Goal: Task Accomplishment & Management: Manage account settings

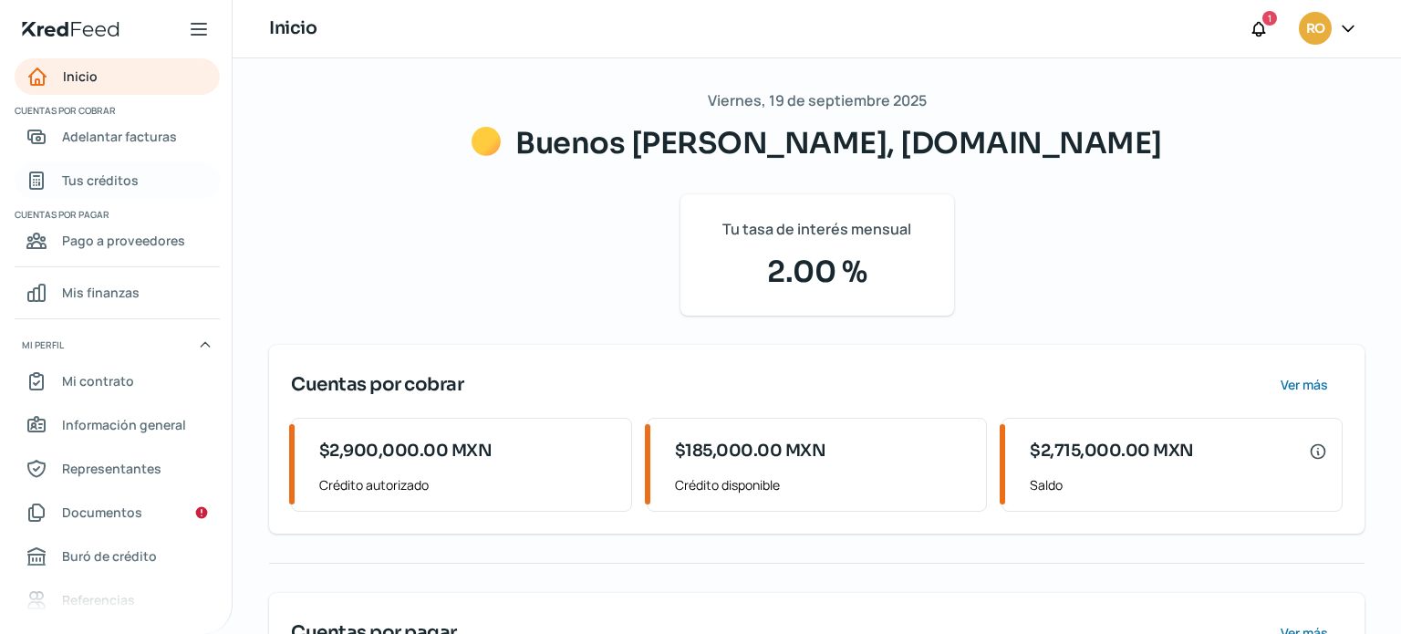
drag, startPoint x: 94, startPoint y: 175, endPoint x: 116, endPoint y: 174, distance: 21.9
click at [94, 175] on span "Tus créditos" at bounding box center [100, 180] width 77 height 23
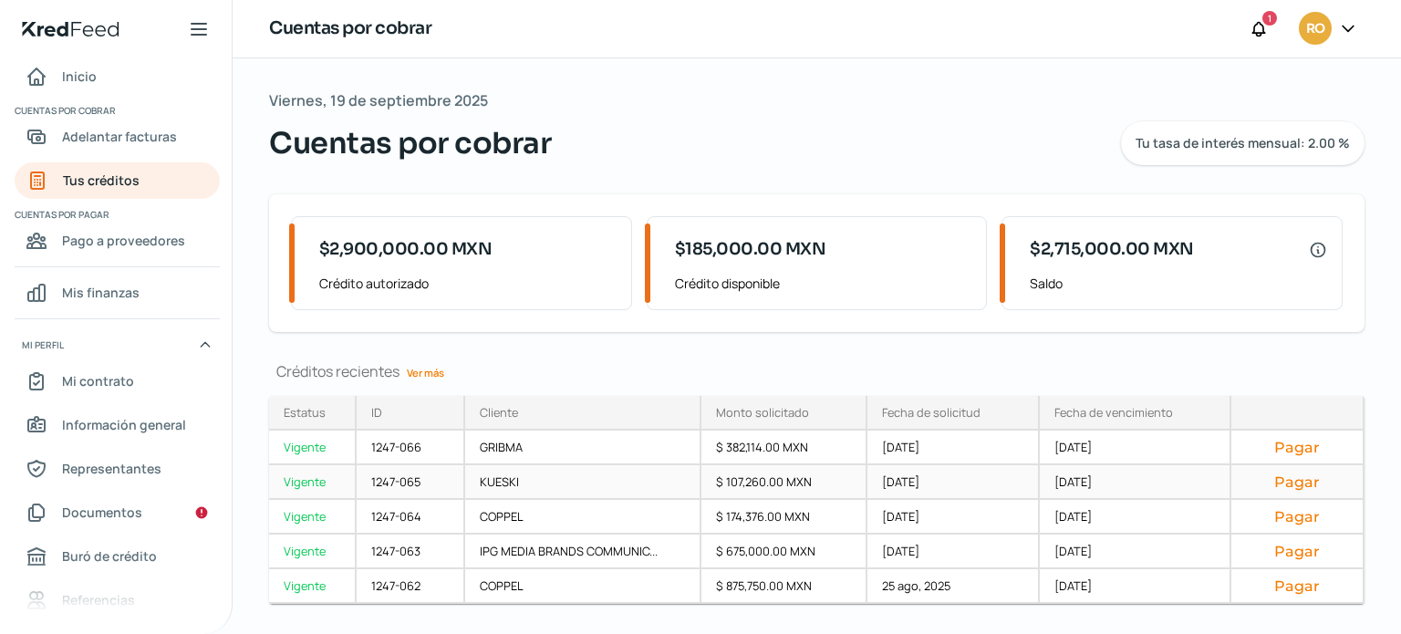
click at [1302, 480] on button "Pagar" at bounding box center [1297, 482] width 102 height 18
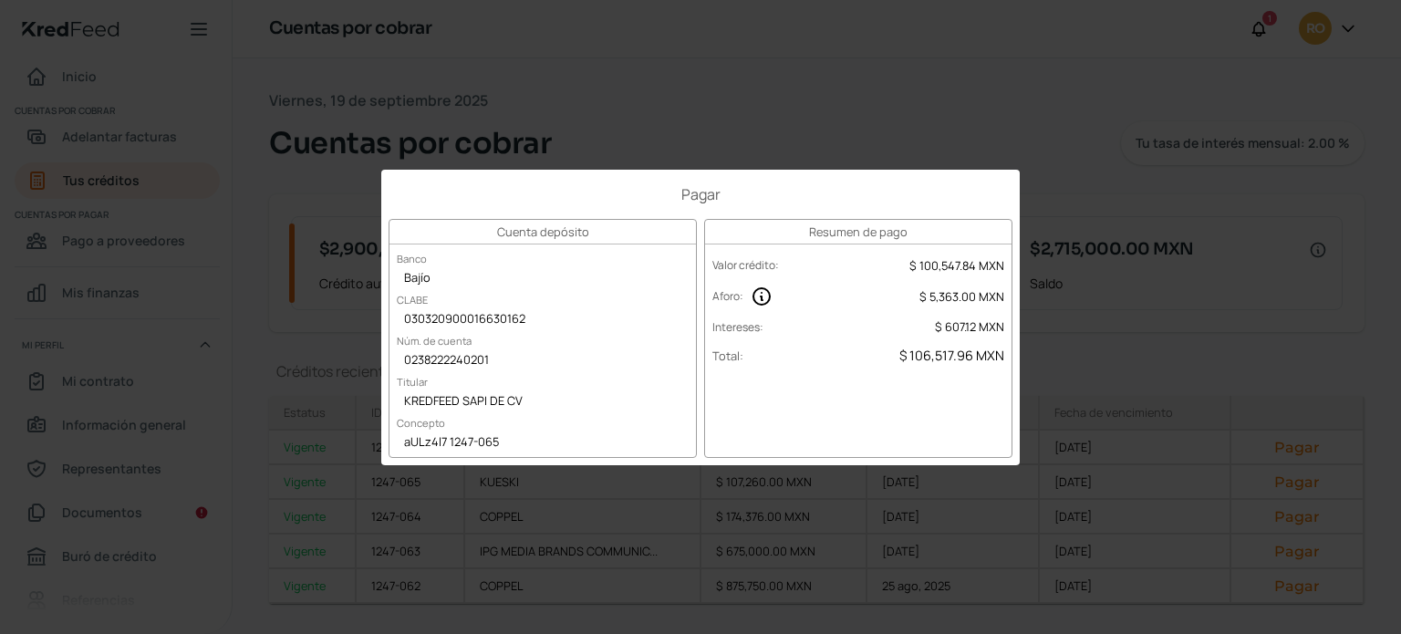
click at [799, 139] on div "Pagar Cuenta depósito Banco Bajío [PERSON_NAME] 030320900016630162 Núm. de cuen…" at bounding box center [700, 317] width 1401 height 634
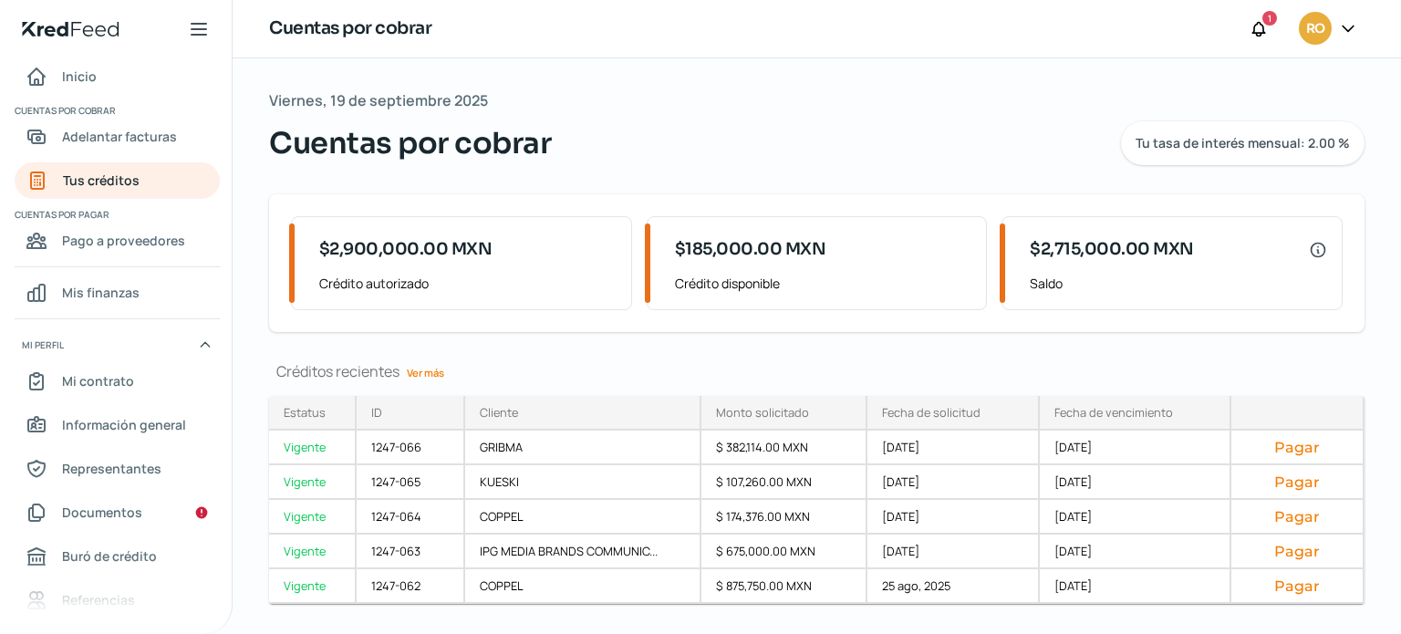
click at [409, 376] on link "Ver más" at bounding box center [426, 373] width 52 height 28
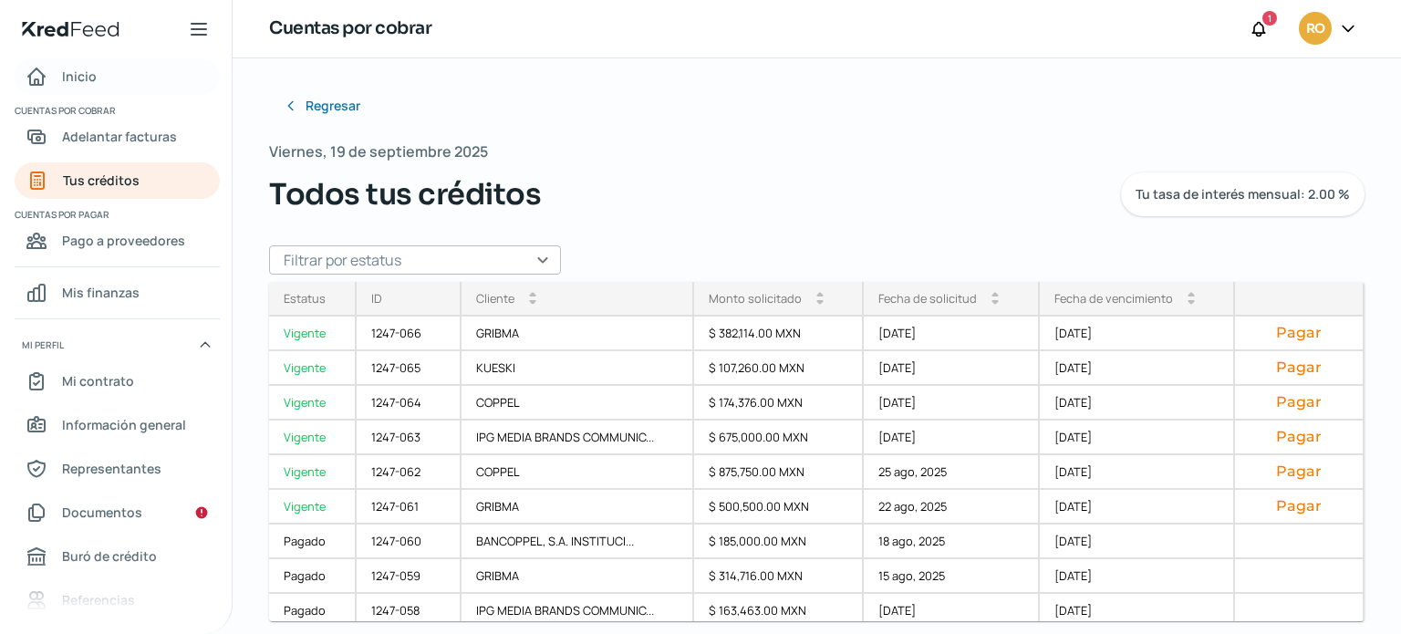
click at [106, 79] on link "Inicio" at bounding box center [117, 76] width 205 height 36
